Goal: Task Accomplishment & Management: Complete application form

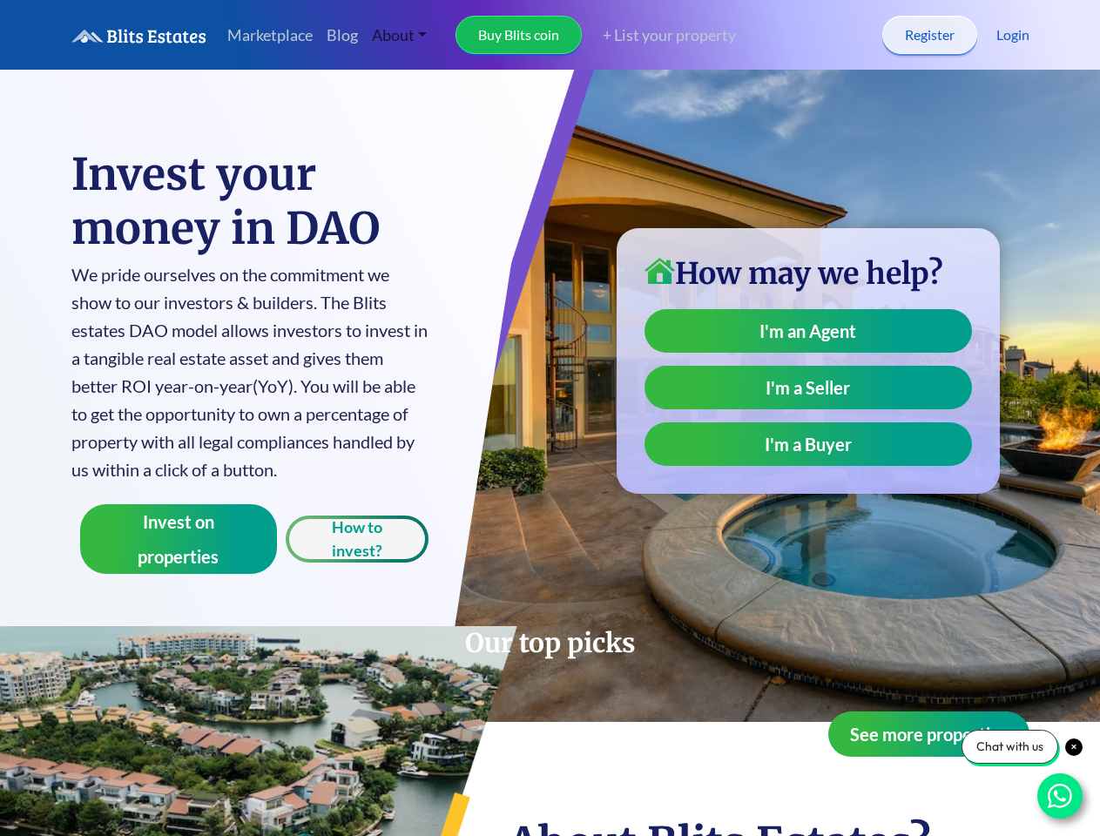
click at [400, 35] on link "About" at bounding box center [400, 35] width 70 height 37
click at [520, 35] on link "Buy Blits coin" at bounding box center [518, 35] width 126 height 38
click at [662, 35] on link "+ List your property" at bounding box center [659, 36] width 154 height 24
click at [178, 539] on button "Invest on properties" at bounding box center [179, 539] width 198 height 70
